Goal: Browse casually: Explore the website without a specific task or goal

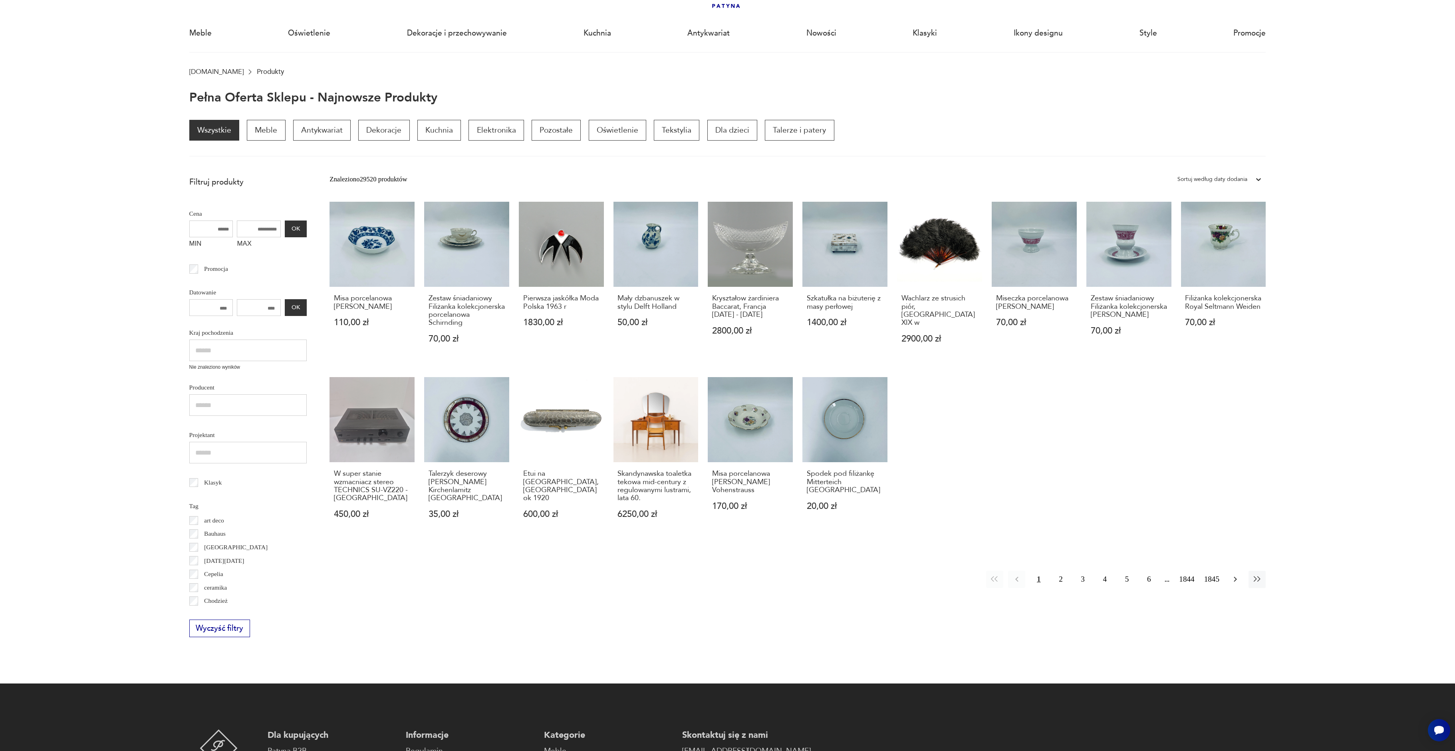
click at [1235, 588] on button "button" at bounding box center [1235, 579] width 17 height 17
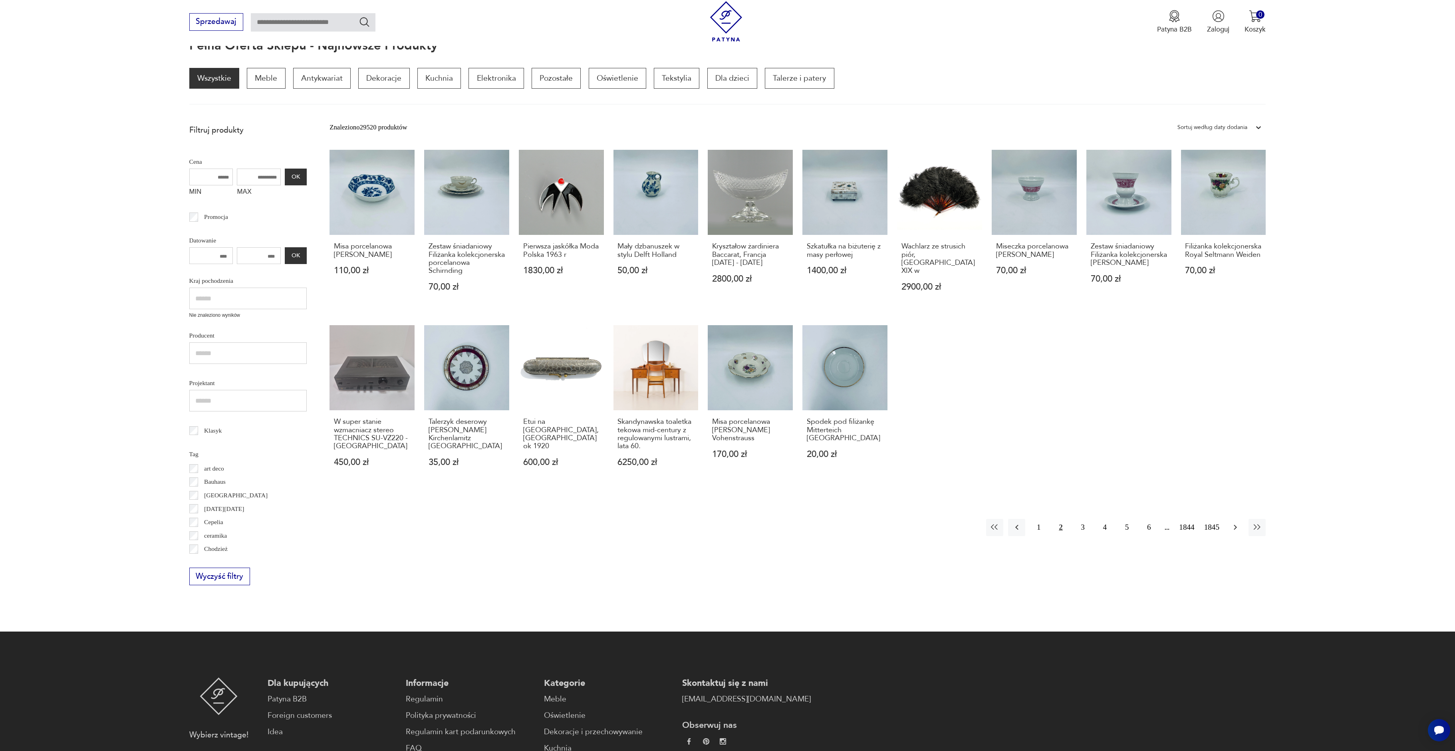
scroll to position [107, 0]
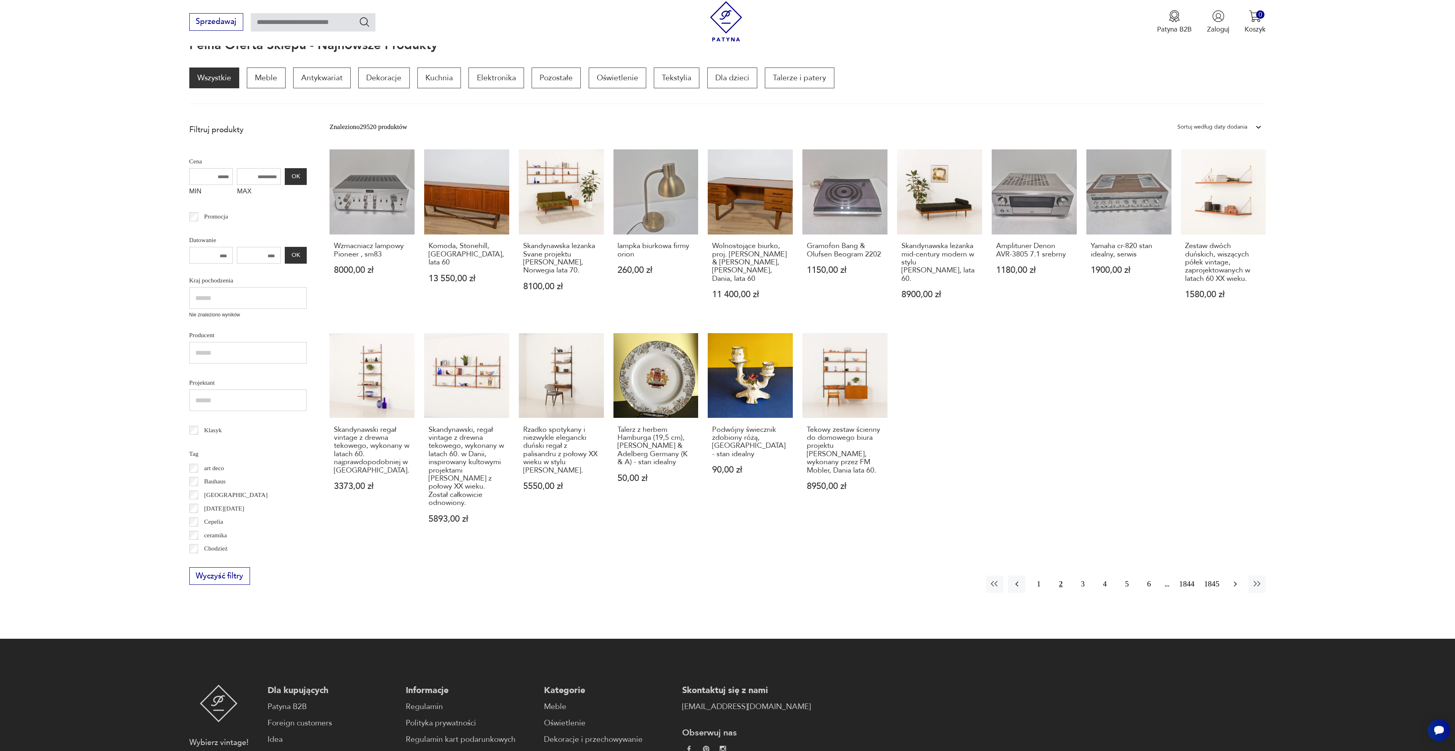
click at [1234, 582] on icon "button" at bounding box center [1235, 584] width 3 height 5
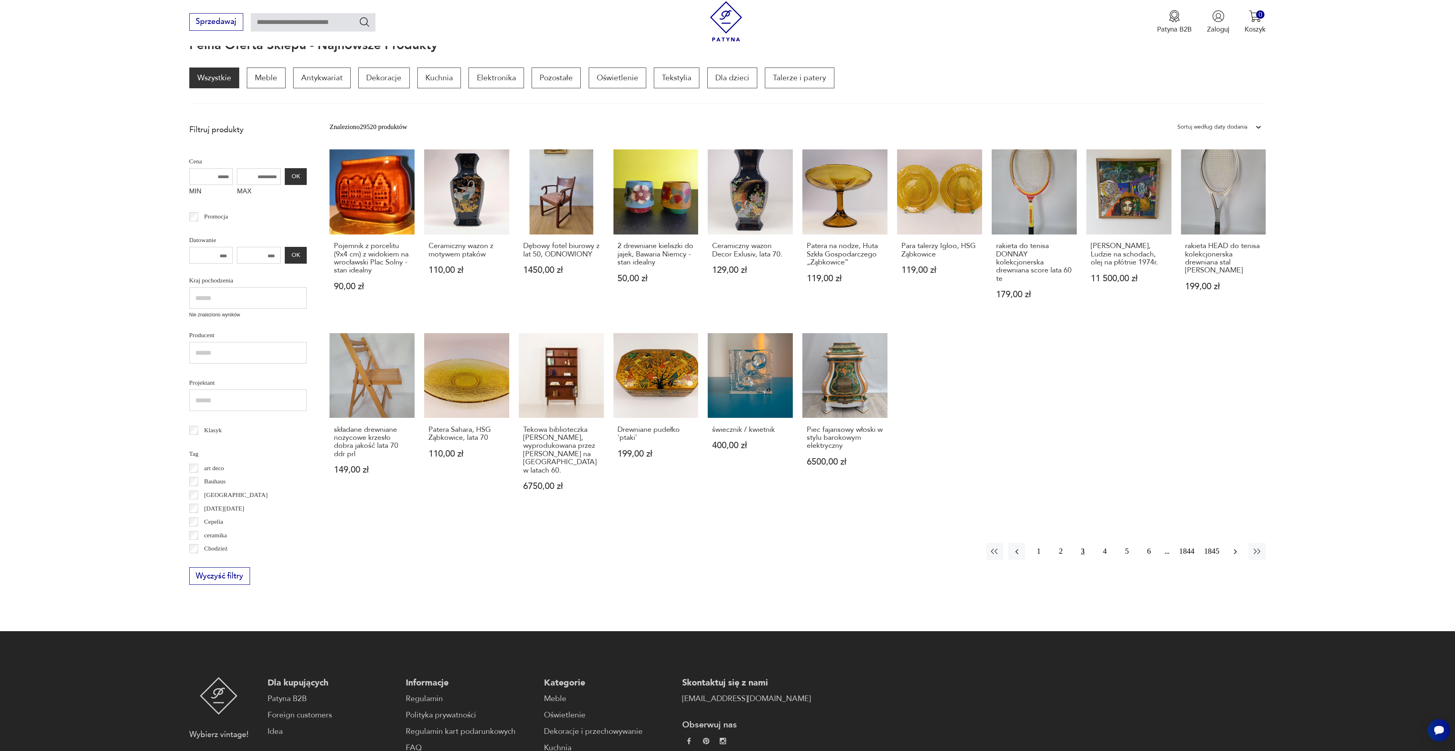
click at [1236, 556] on icon "button" at bounding box center [1236, 552] width 10 height 10
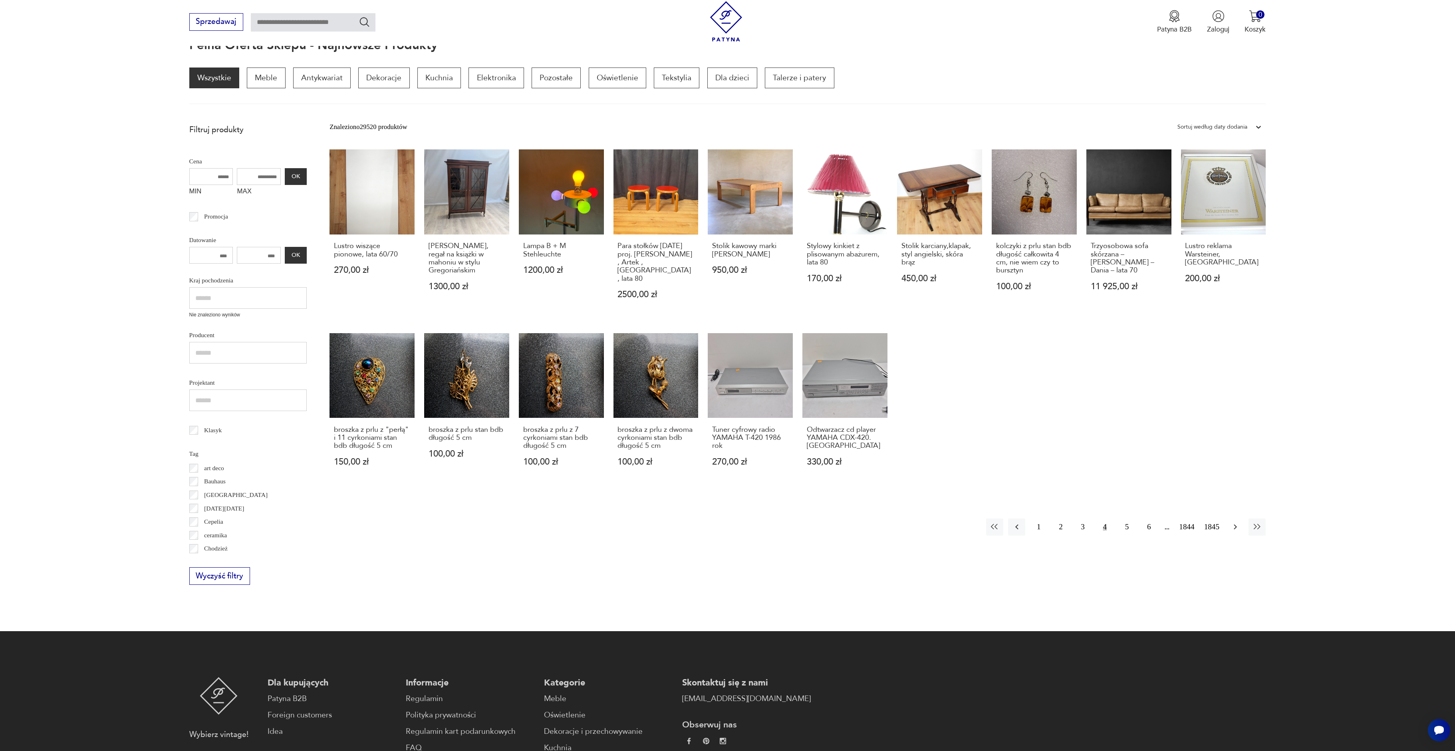
click at [1235, 523] on icon "button" at bounding box center [1236, 527] width 10 height 10
